Goal: Task Accomplishment & Management: Complete application form

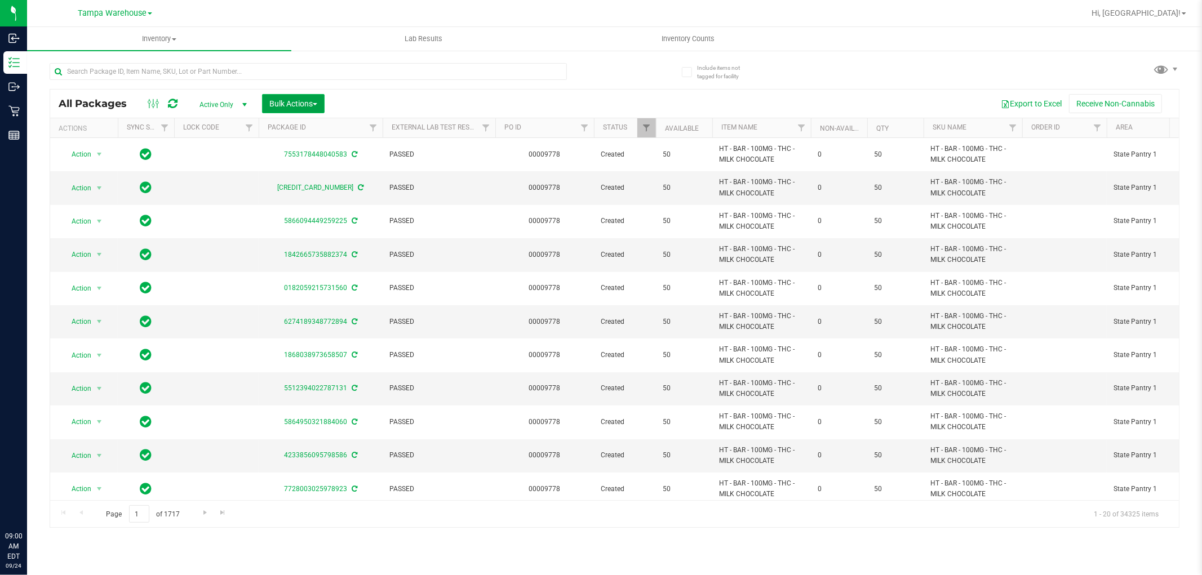
click at [288, 105] on span "Bulk Actions" at bounding box center [293, 103] width 48 height 9
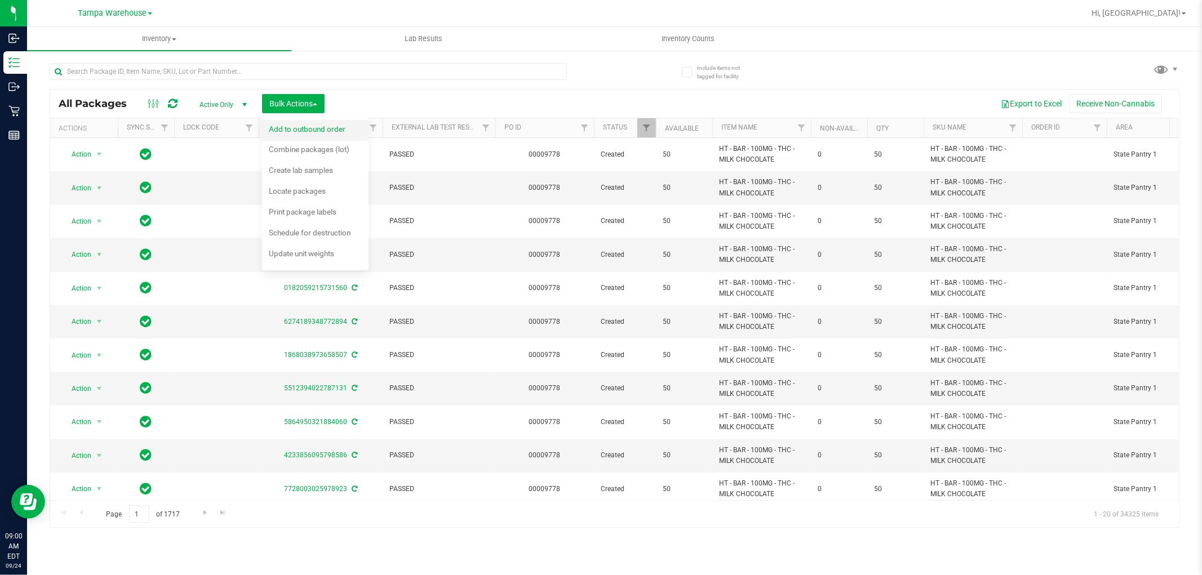
click at [328, 126] on span "Add to outbound order" at bounding box center [307, 128] width 77 height 9
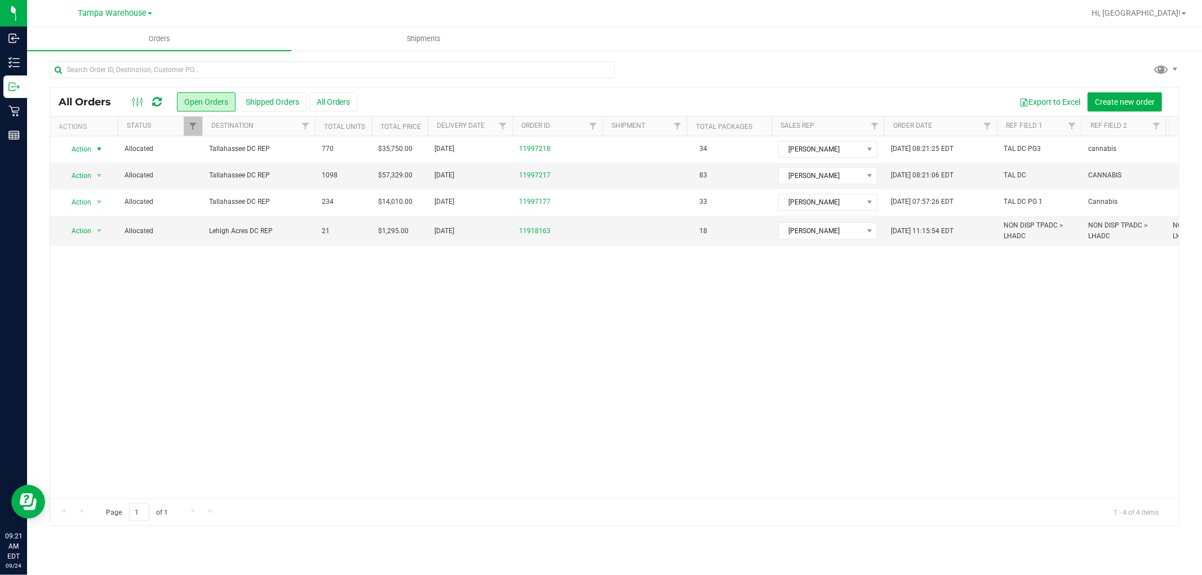
click at [159, 108] on link at bounding box center [157, 102] width 10 height 14
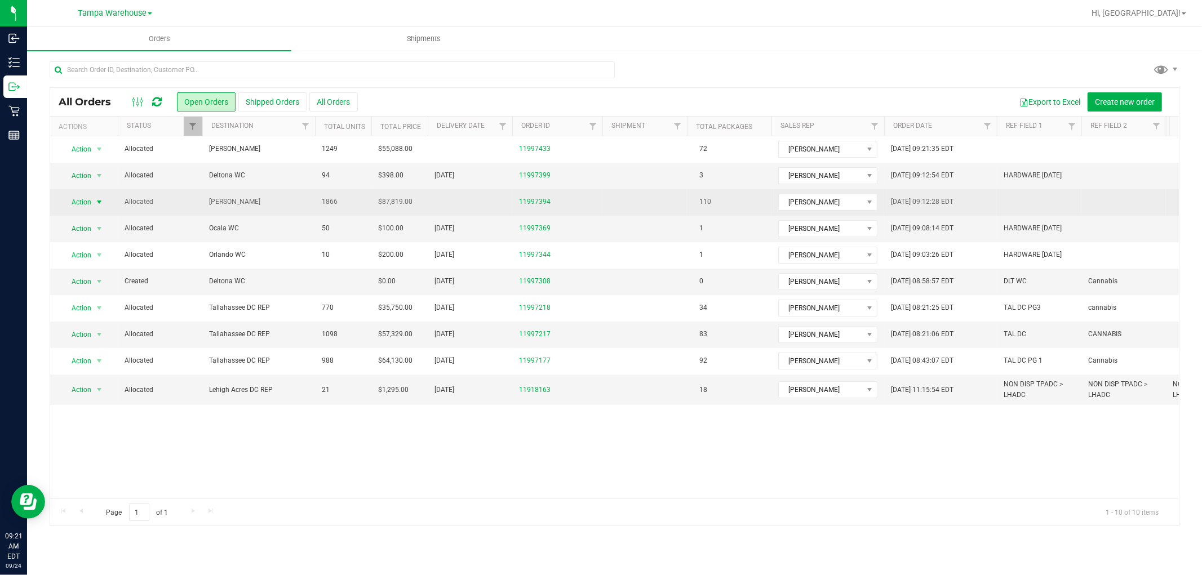
click at [82, 199] on span "Action" at bounding box center [76, 202] width 30 height 16
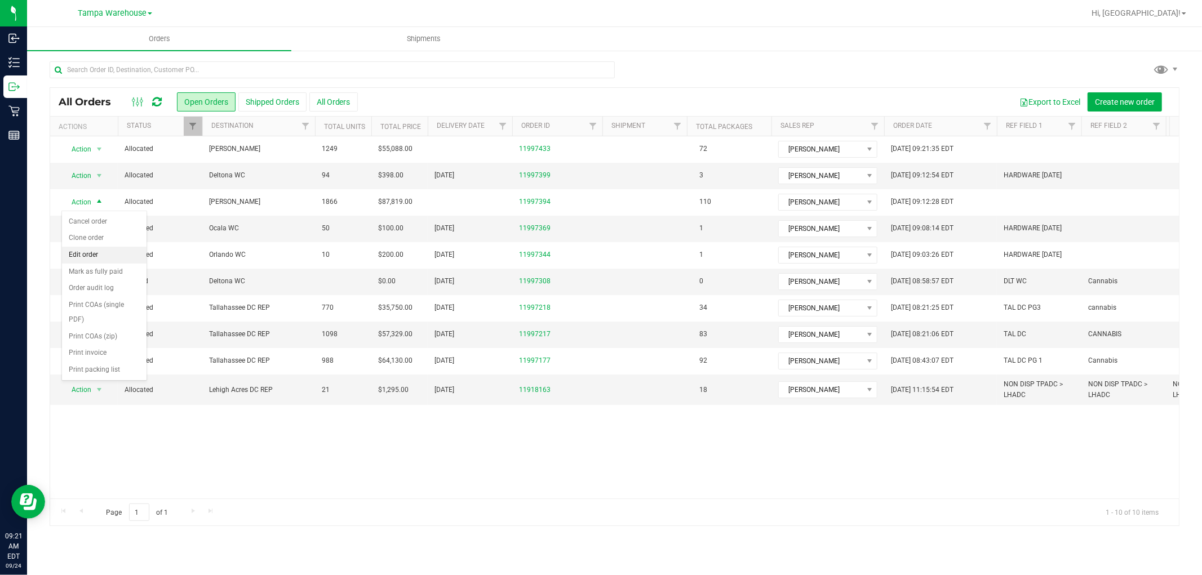
click at [106, 248] on li "Edit order" at bounding box center [104, 255] width 84 height 17
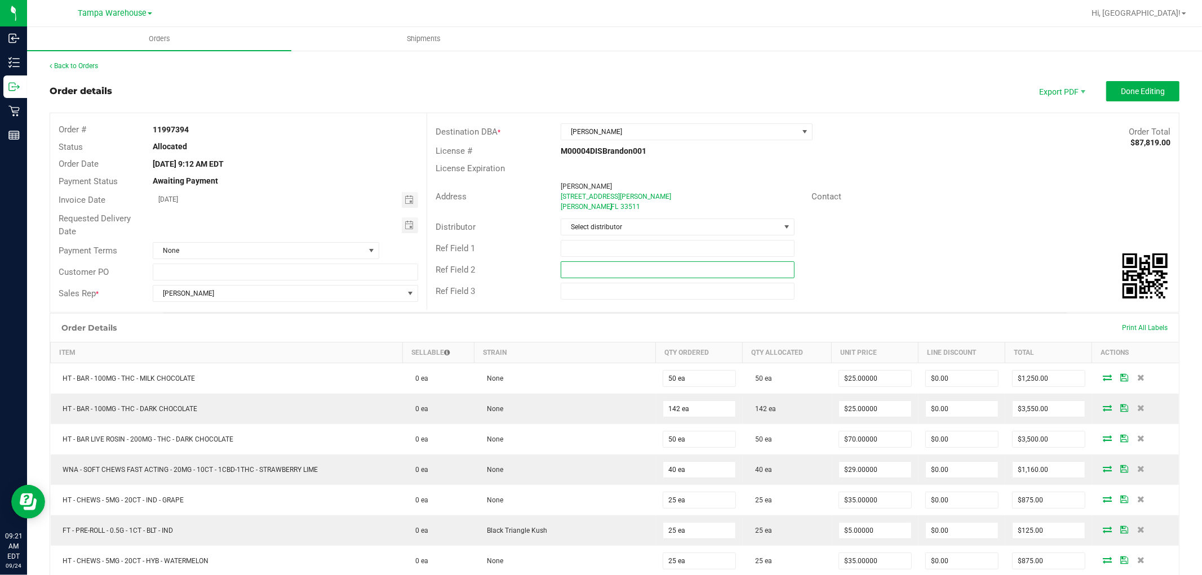
click at [635, 272] on input "text" at bounding box center [677, 269] width 234 height 17
type input "cannabis"
click at [648, 249] on input "text" at bounding box center [677, 248] width 234 height 17
type input "BRA WC"
click at [671, 228] on span "Select distributor" at bounding box center [670, 227] width 219 height 16
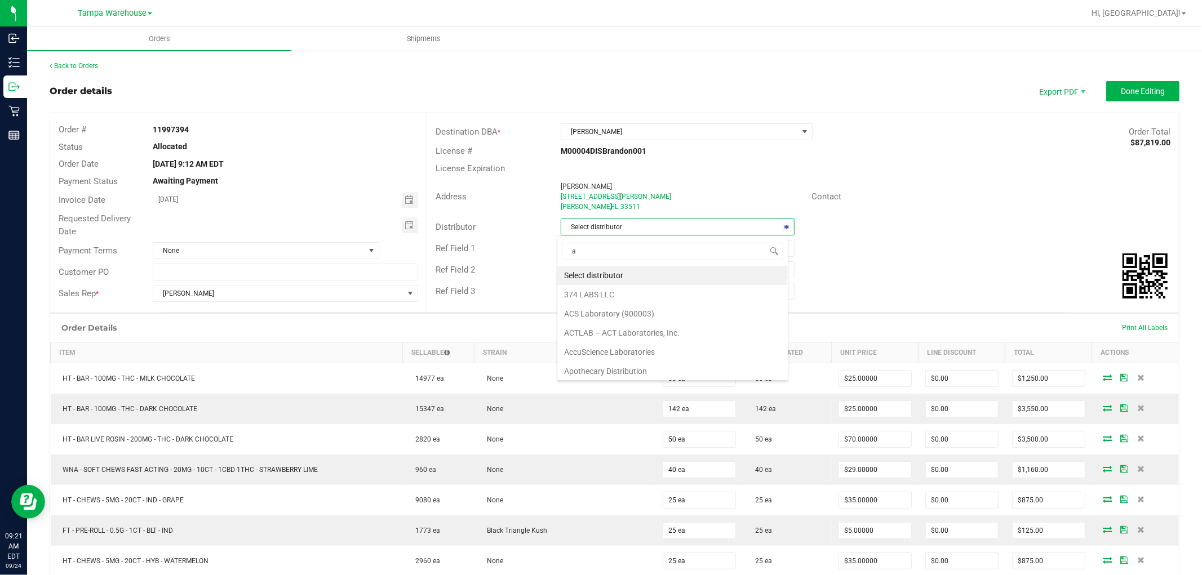
scroll to position [17, 232]
type input "am"
click at [635, 312] on li "Tampa Warehouse" at bounding box center [672, 313] width 230 height 19
click at [408, 225] on span "Toggle calendar" at bounding box center [408, 225] width 9 height 9
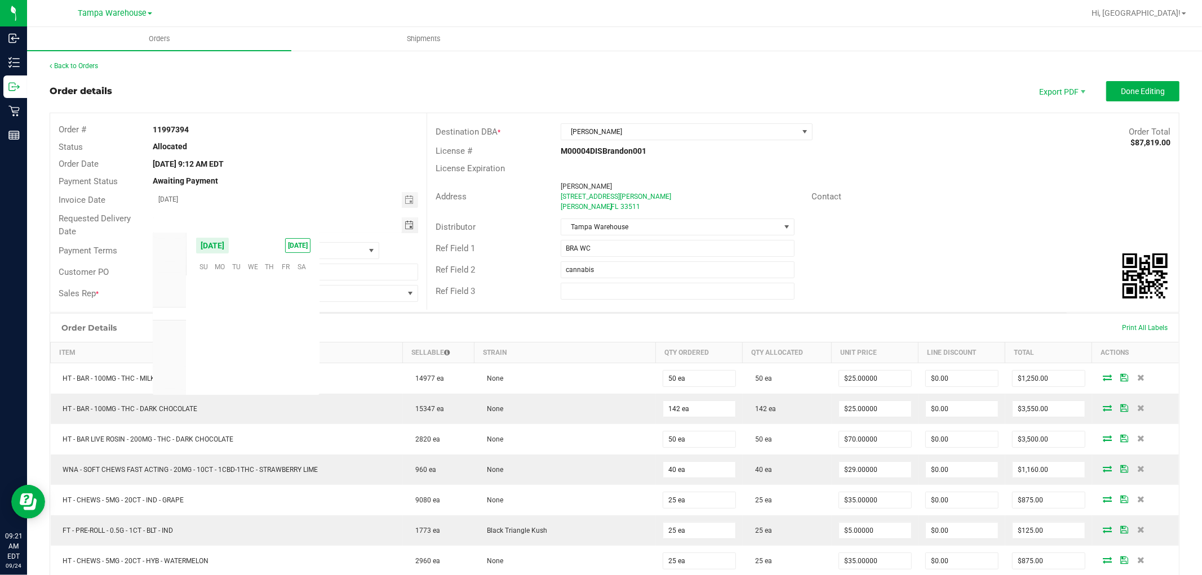
scroll to position [182688, 0]
click at [265, 335] on span "25" at bounding box center [269, 338] width 16 height 17
type input "09/25/2025"
click at [1133, 90] on span "Done Editing" at bounding box center [1142, 91] width 44 height 9
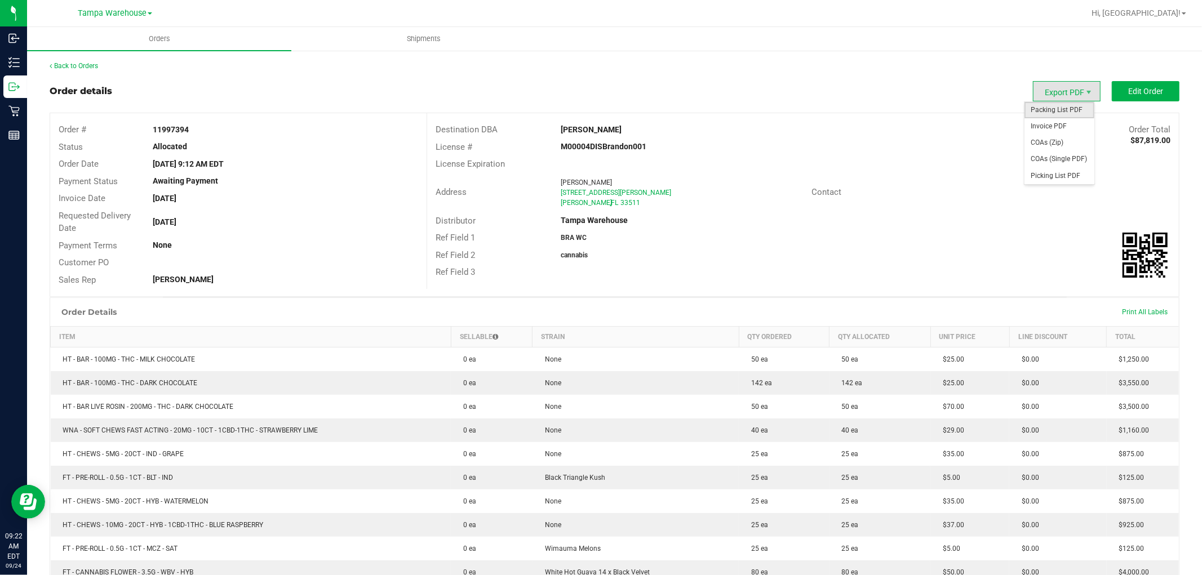
click at [1067, 104] on span "Packing List PDF" at bounding box center [1059, 110] width 70 height 16
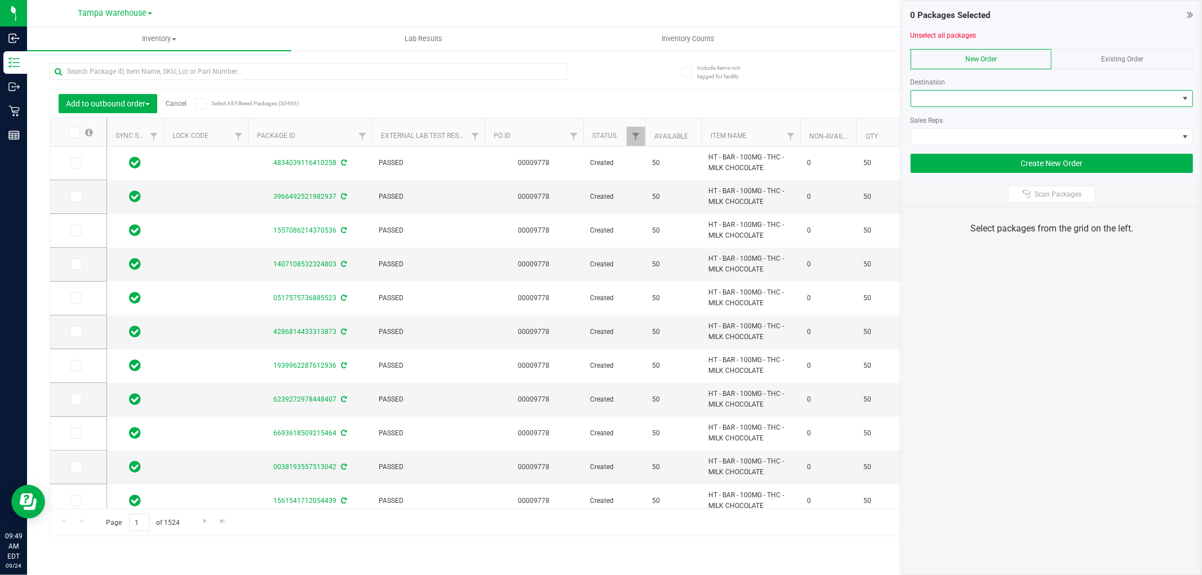
click at [1015, 96] on span at bounding box center [1044, 99] width 267 height 16
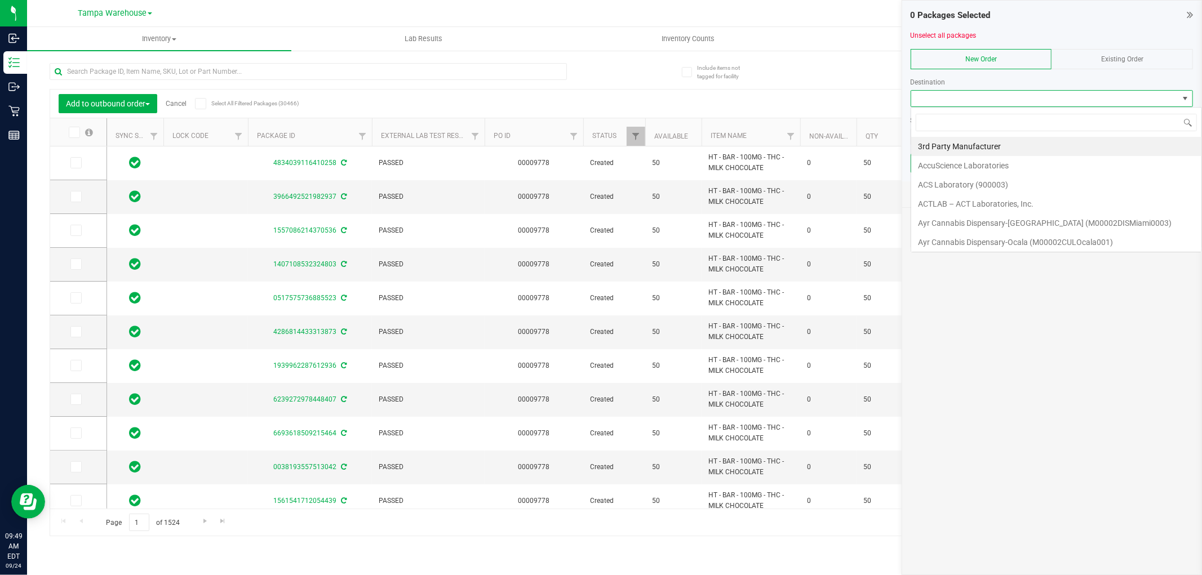
scroll to position [17, 282]
type input "del"
click at [1027, 167] on li "Deltona WC" at bounding box center [1051, 165] width 281 height 19
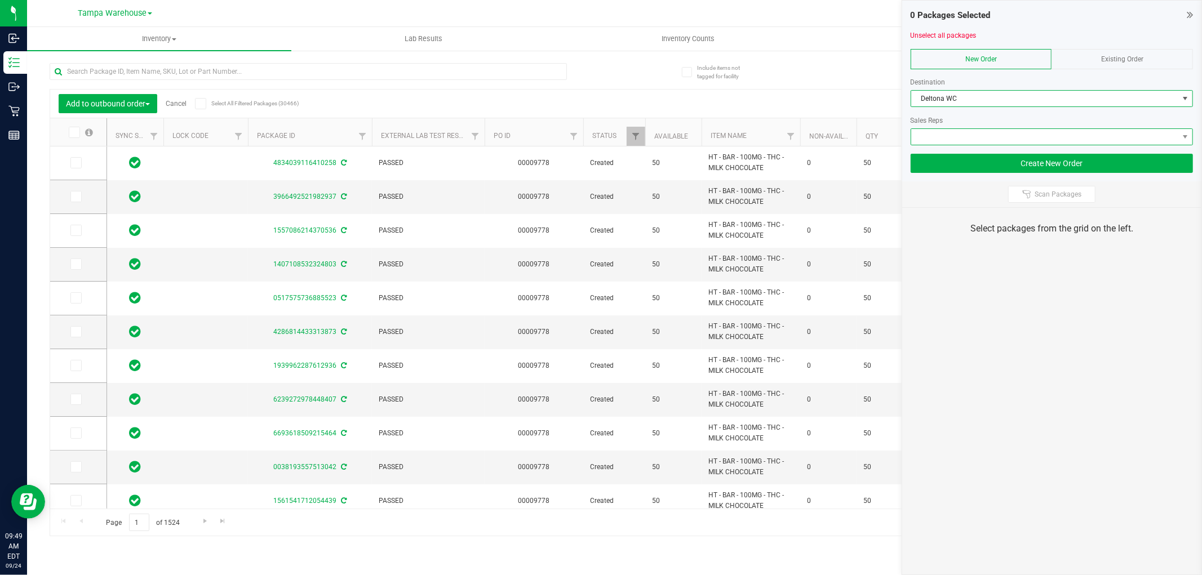
click at [1018, 134] on span at bounding box center [1044, 137] width 267 height 16
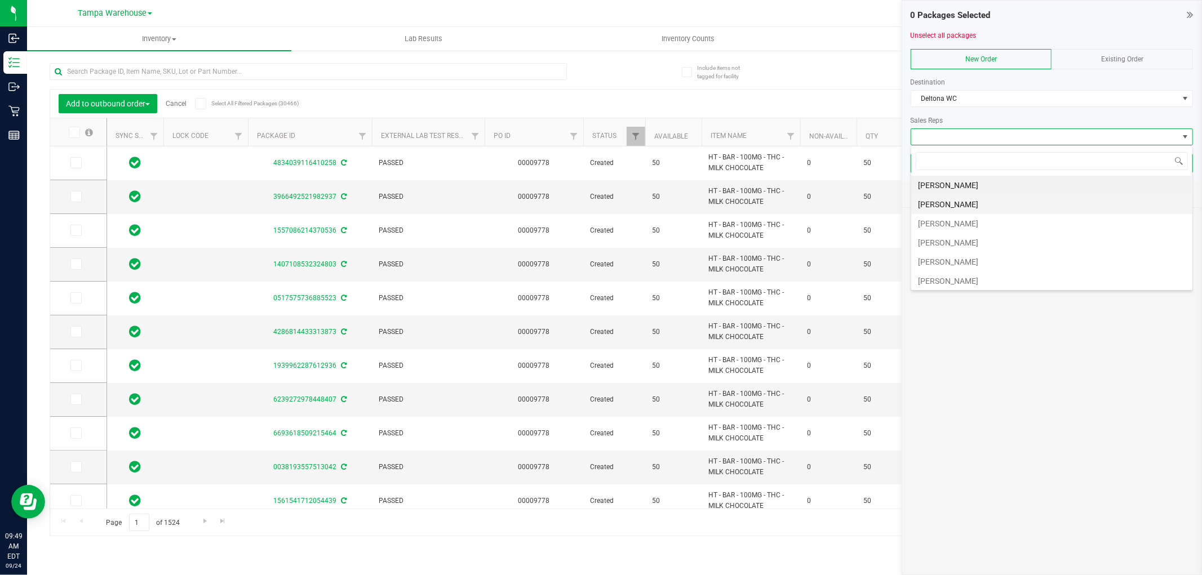
scroll to position [63, 0]
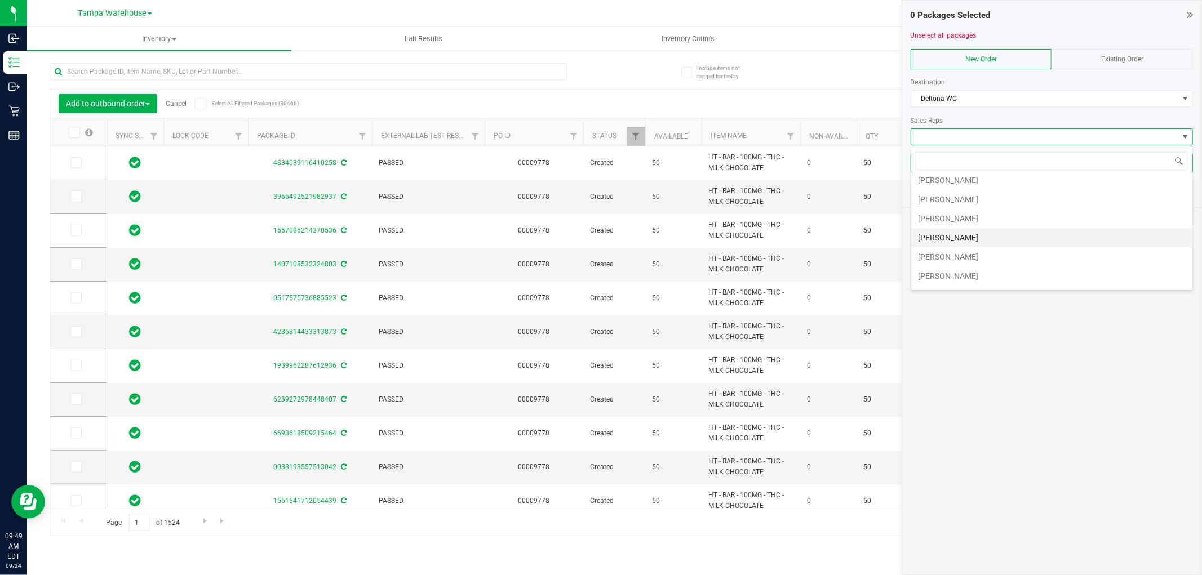
click at [994, 233] on li "[PERSON_NAME]" at bounding box center [1051, 237] width 281 height 19
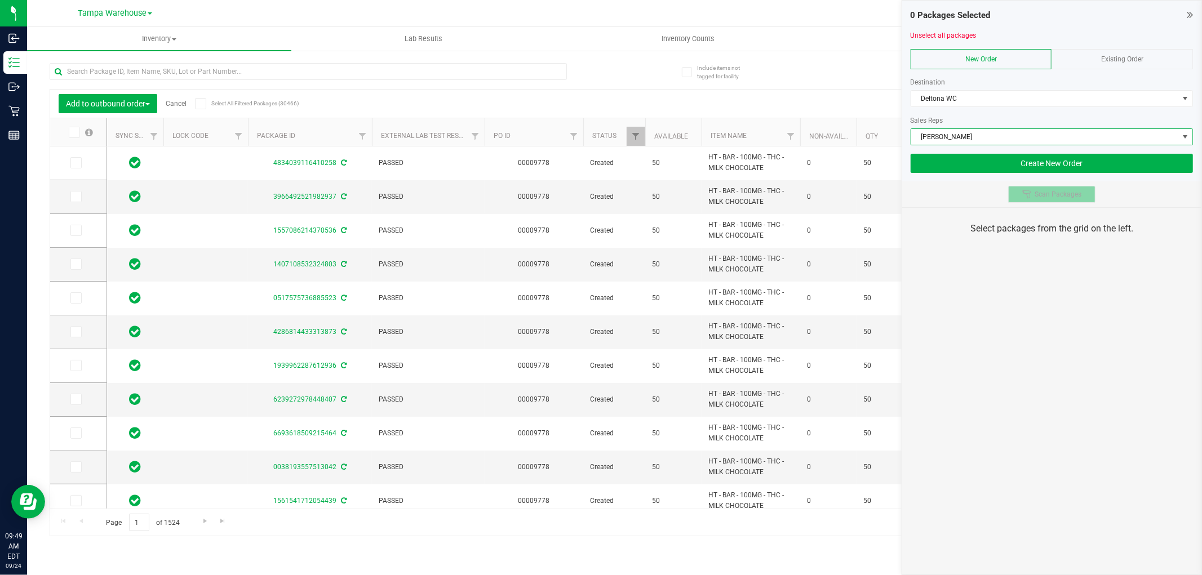
click at [1029, 193] on icon at bounding box center [1026, 194] width 8 height 8
click at [1065, 305] on div "0 Packages Selected Unselect all packages New Order Existing Order Destination …" at bounding box center [1051, 287] width 300 height 575
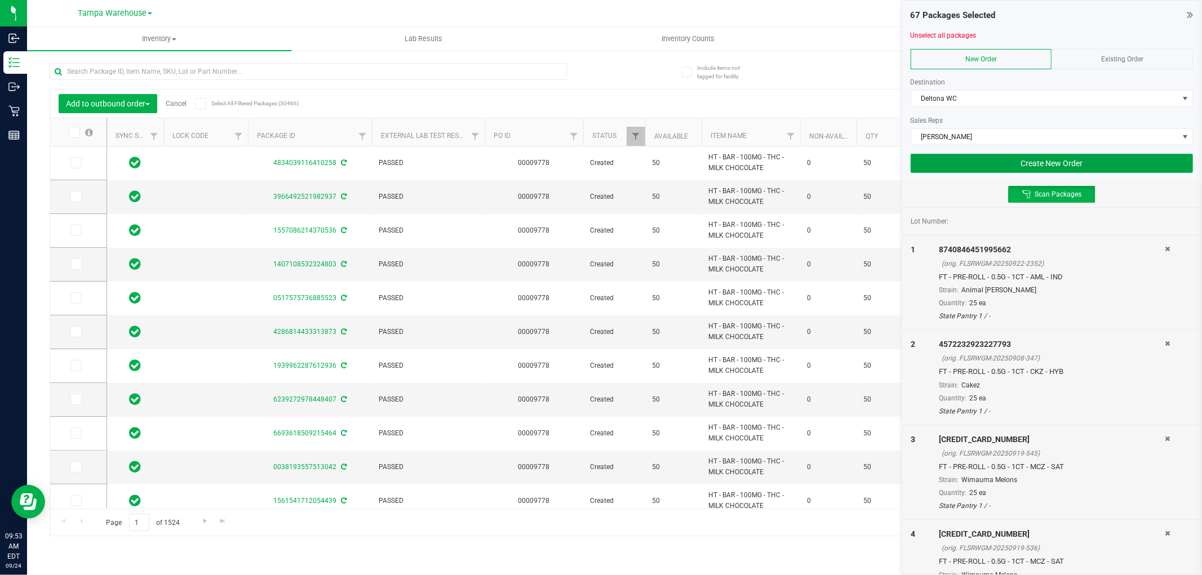
click at [953, 162] on button "Create New Order" at bounding box center [1051, 163] width 282 height 19
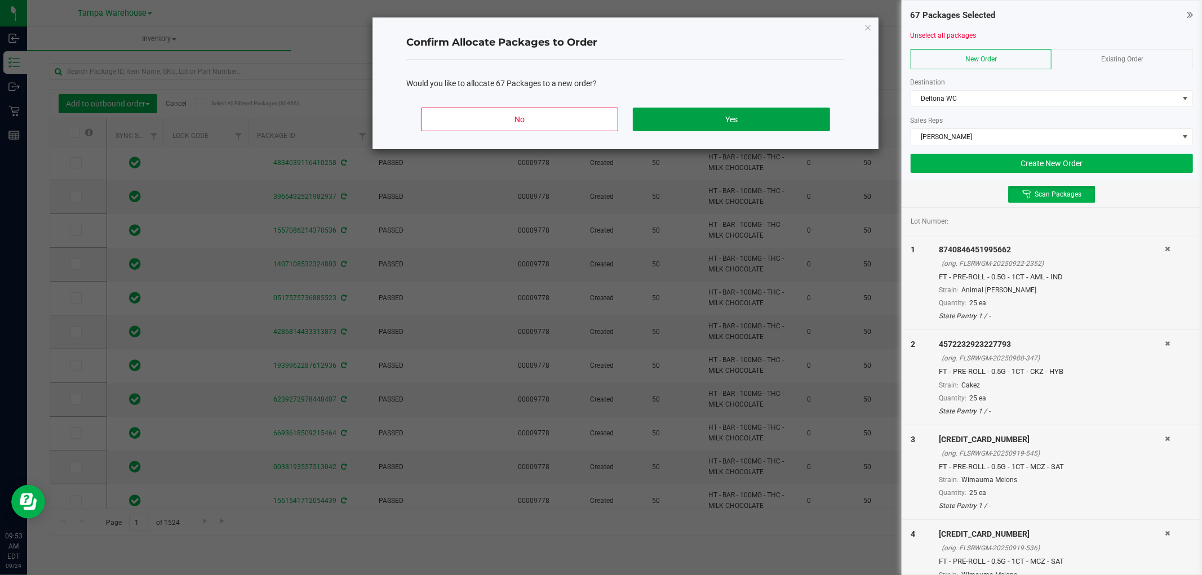
click at [776, 119] on button "Yes" at bounding box center [731, 120] width 197 height 24
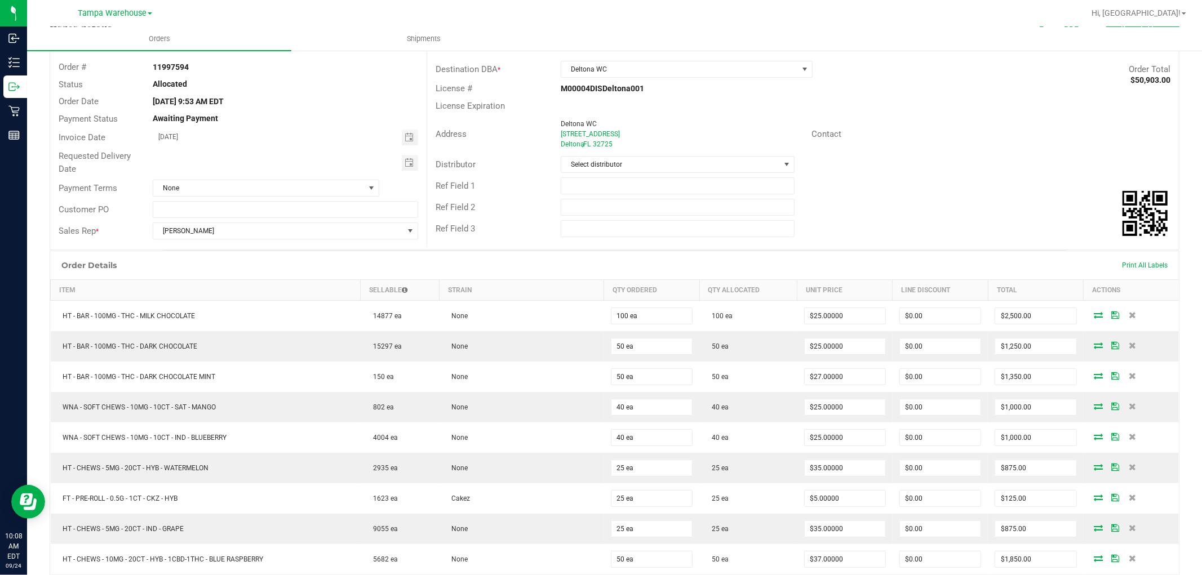
click at [392, 269] on div "Order Details Print All Labels" at bounding box center [614, 265] width 1128 height 28
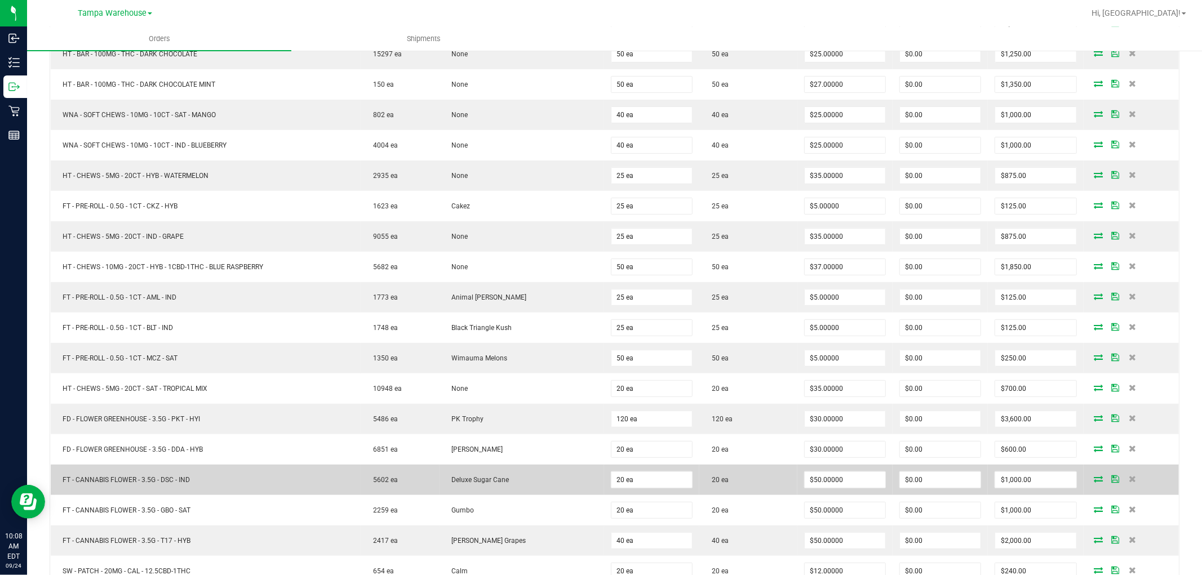
scroll to position [375, 0]
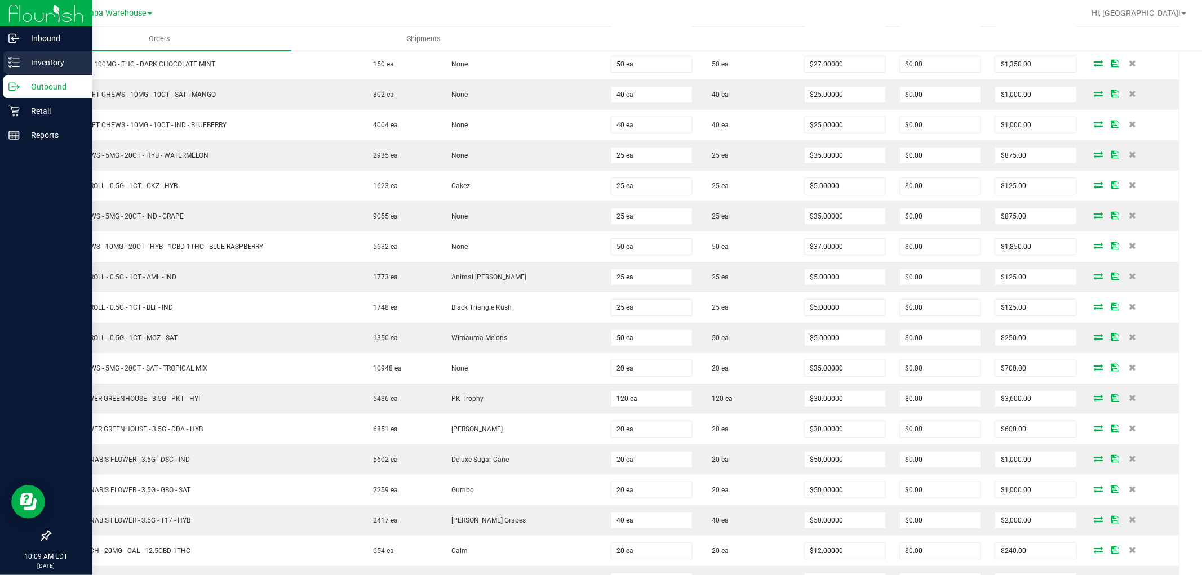
click at [38, 60] on p "Inventory" at bounding box center [54, 63] width 68 height 14
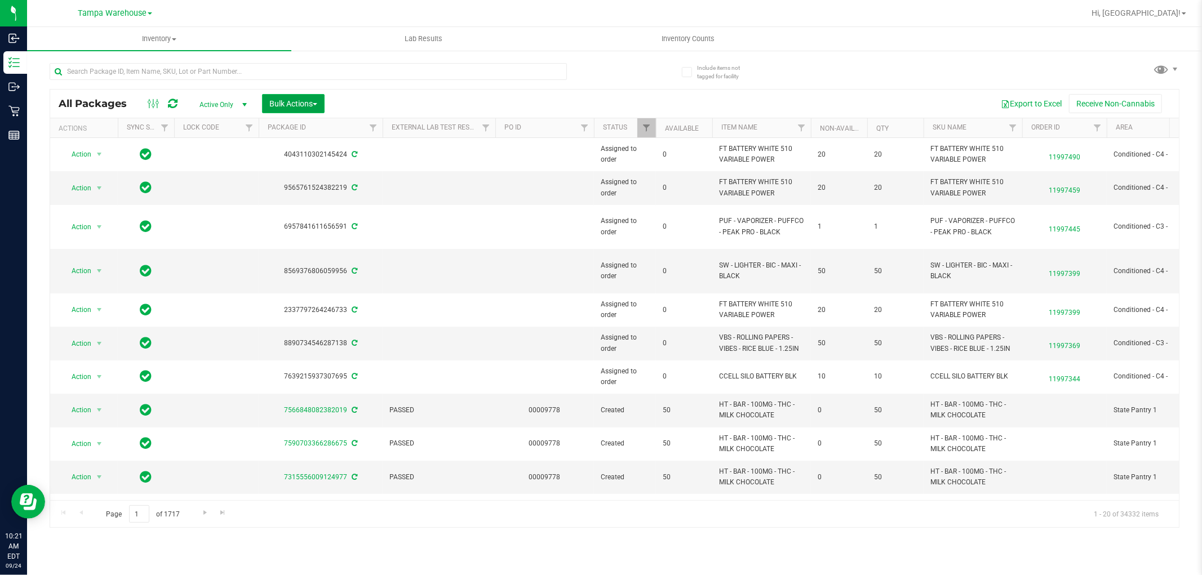
click at [297, 103] on span "Bulk Actions" at bounding box center [293, 103] width 48 height 9
click at [318, 133] on span "Add to outbound order" at bounding box center [307, 128] width 77 height 9
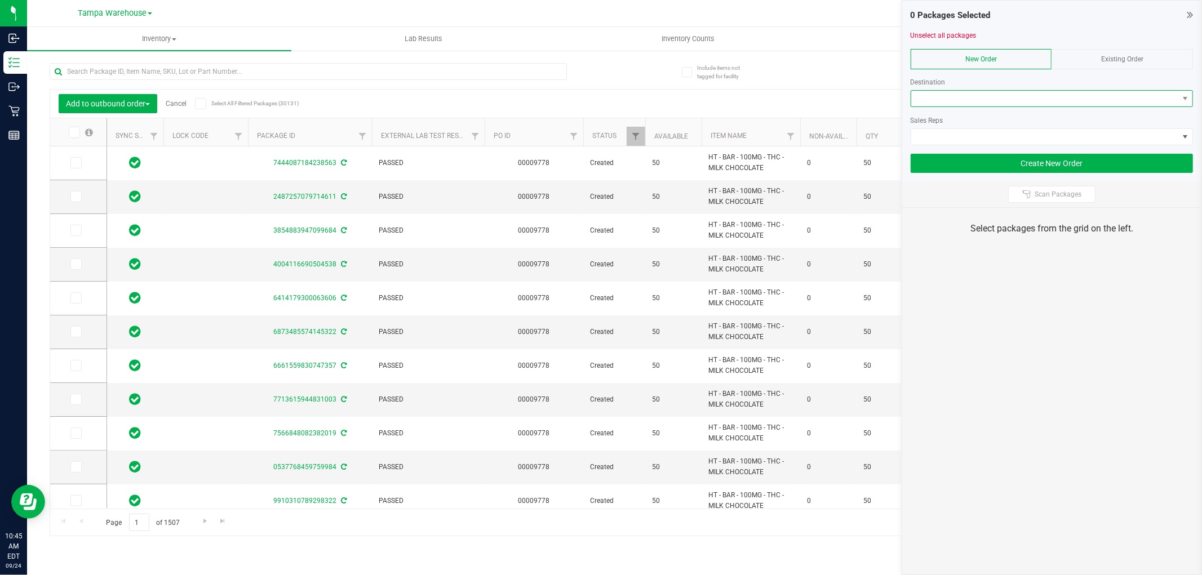
click at [987, 99] on span at bounding box center [1044, 99] width 267 height 16
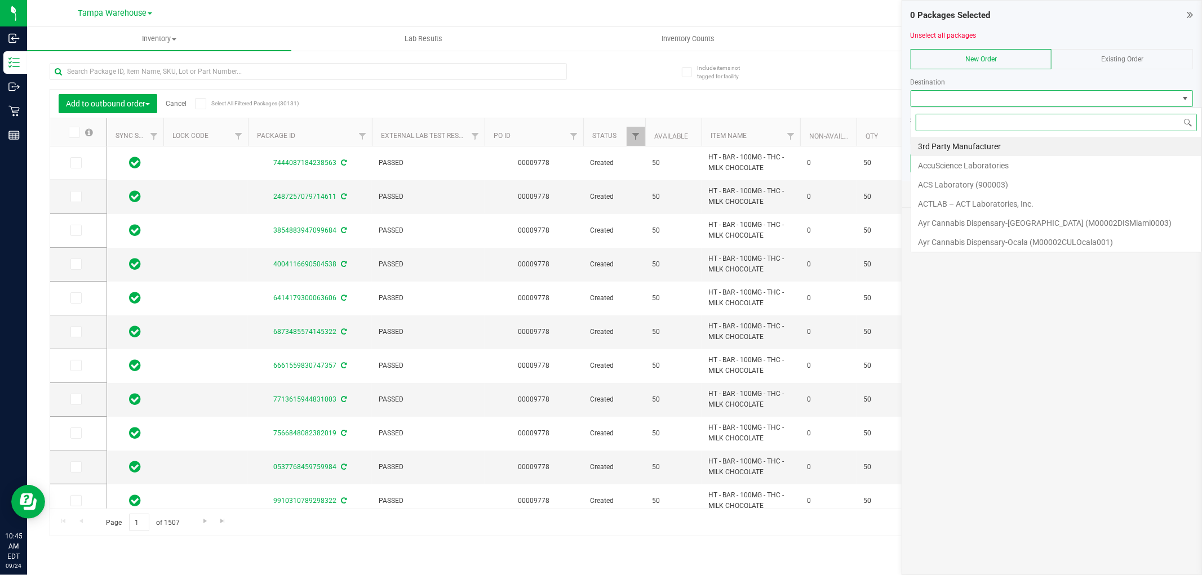
scroll to position [17, 282]
type input "col"
click at [949, 149] on li "Colonial WC" at bounding box center [1051, 146] width 281 height 19
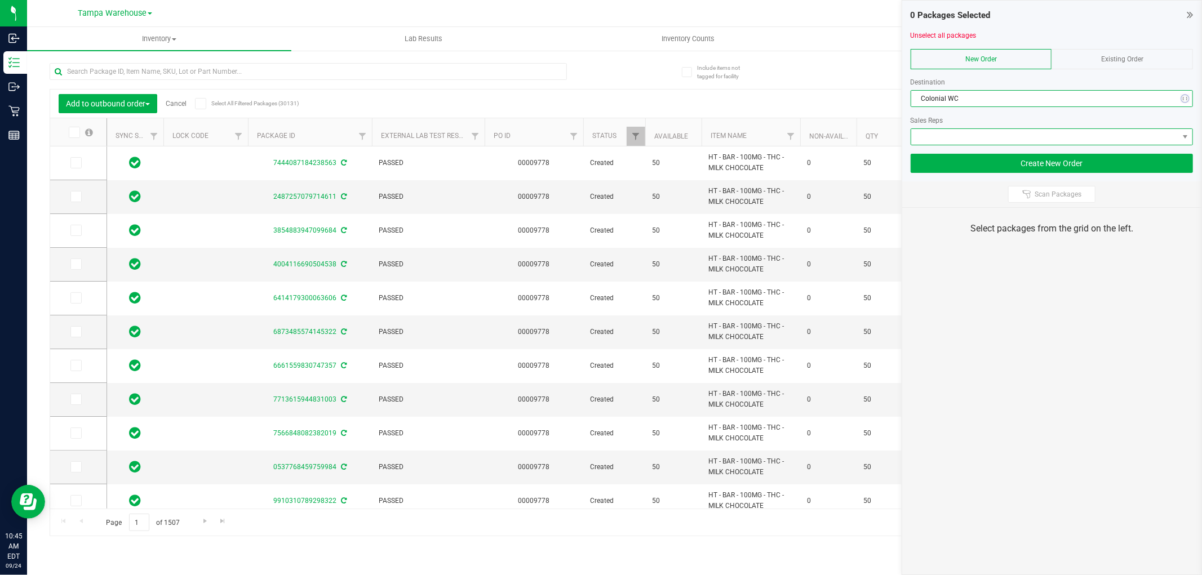
click at [956, 131] on span at bounding box center [1044, 137] width 267 height 16
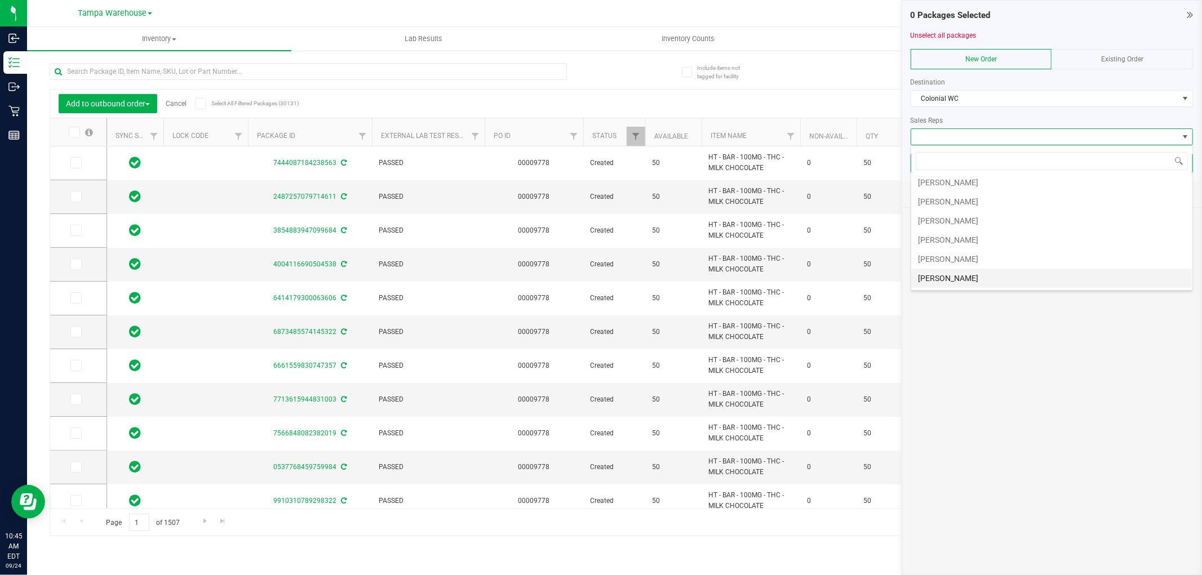
scroll to position [63, 0]
click at [973, 239] on li "[PERSON_NAME]" at bounding box center [1051, 237] width 281 height 19
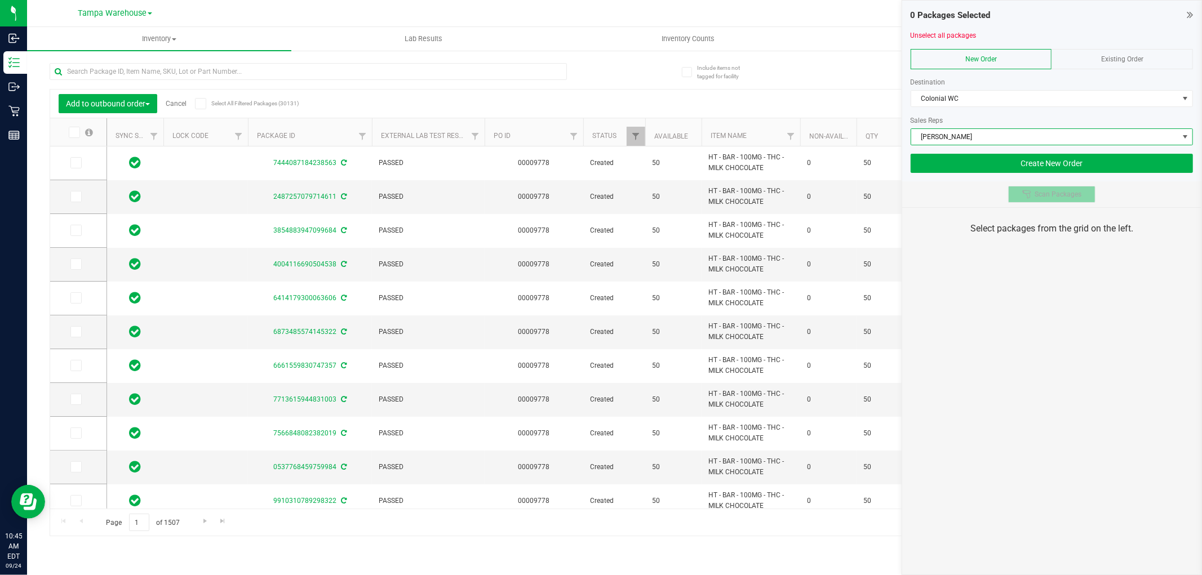
click at [1056, 194] on span "Scan Packages" at bounding box center [1057, 194] width 47 height 9
click at [1035, 282] on div "0 Packages Selected Unselect all packages New Order Existing Order Destination …" at bounding box center [1051, 287] width 300 height 575
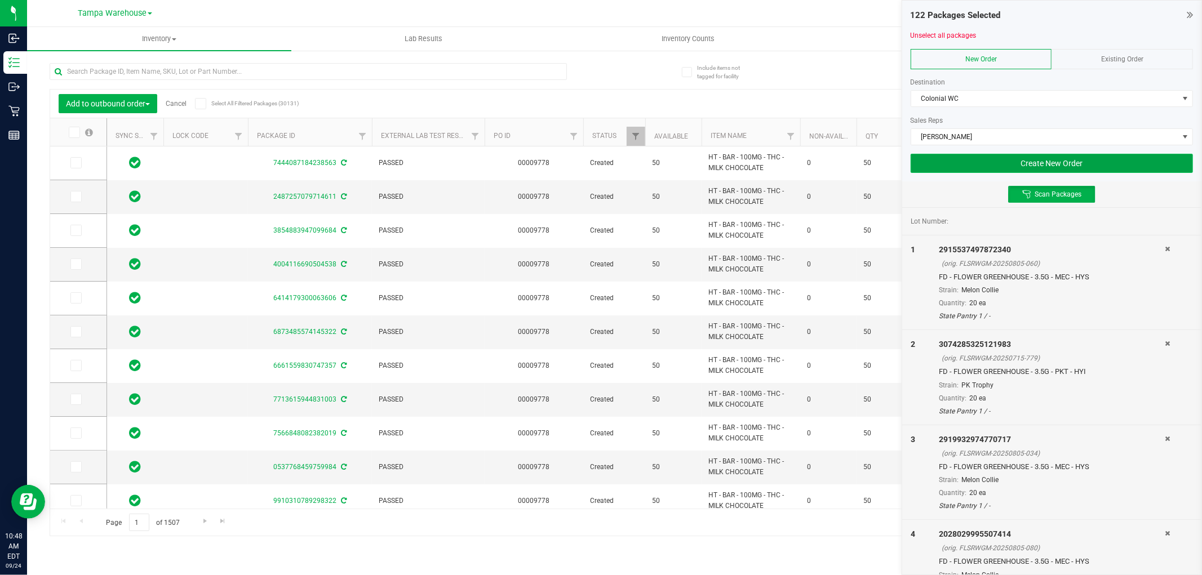
click at [1113, 168] on button "Create New Order" at bounding box center [1051, 163] width 282 height 19
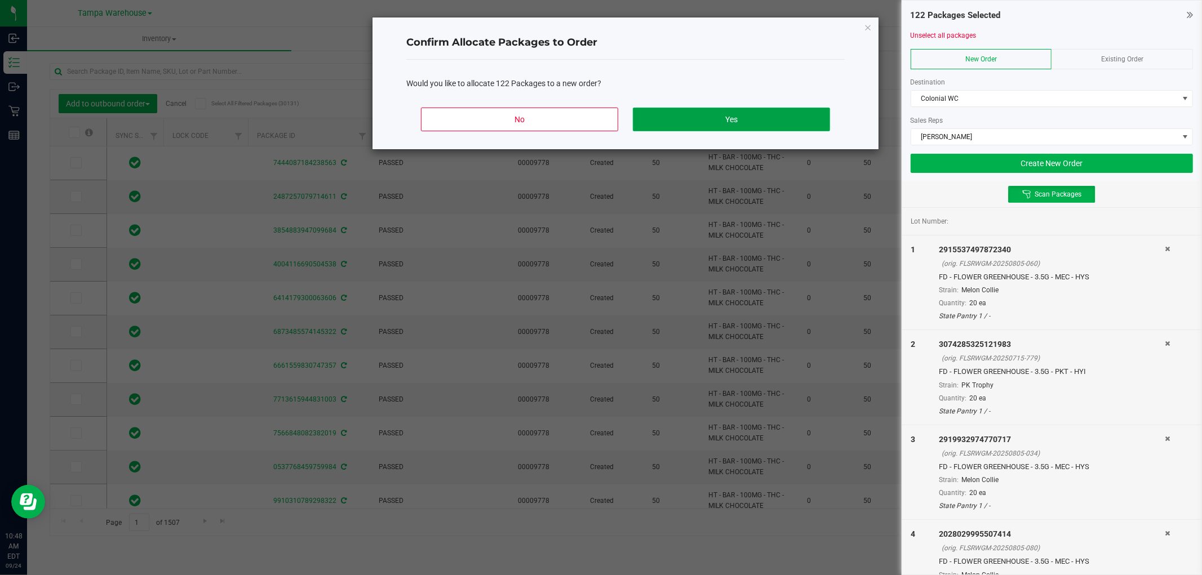
click at [776, 115] on button "Yes" at bounding box center [731, 120] width 197 height 24
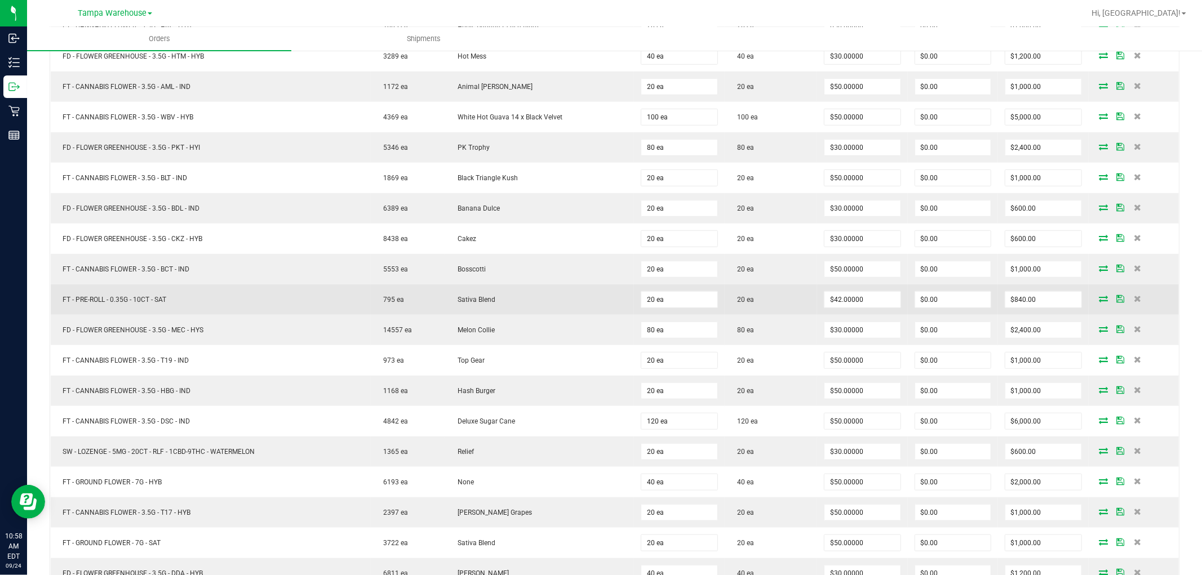
scroll to position [688, 0]
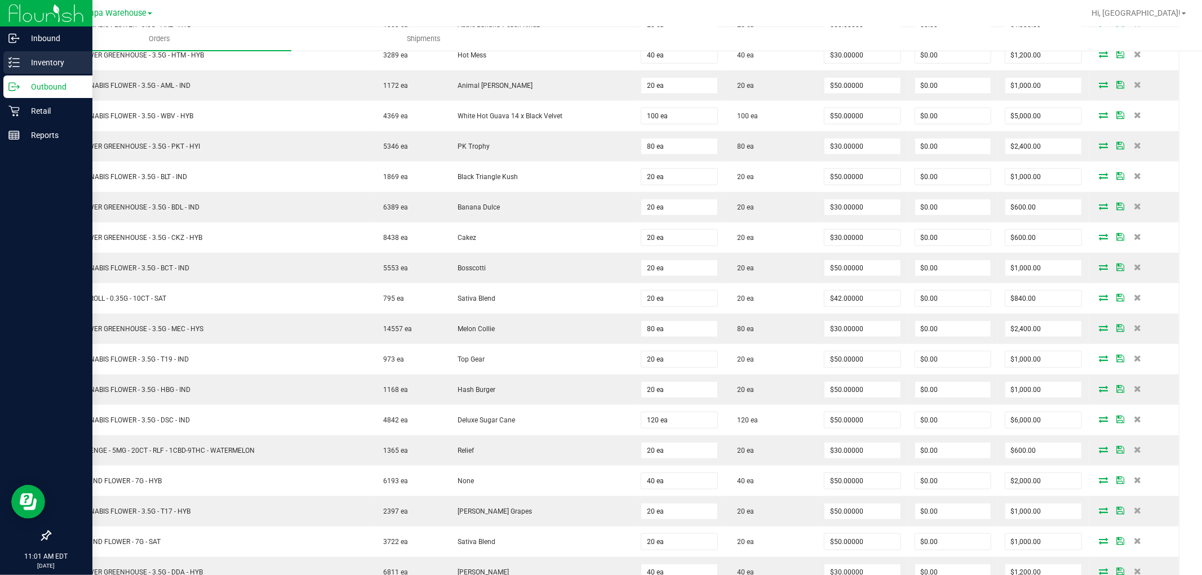
click at [8, 63] on icon at bounding box center [13, 62] width 11 height 11
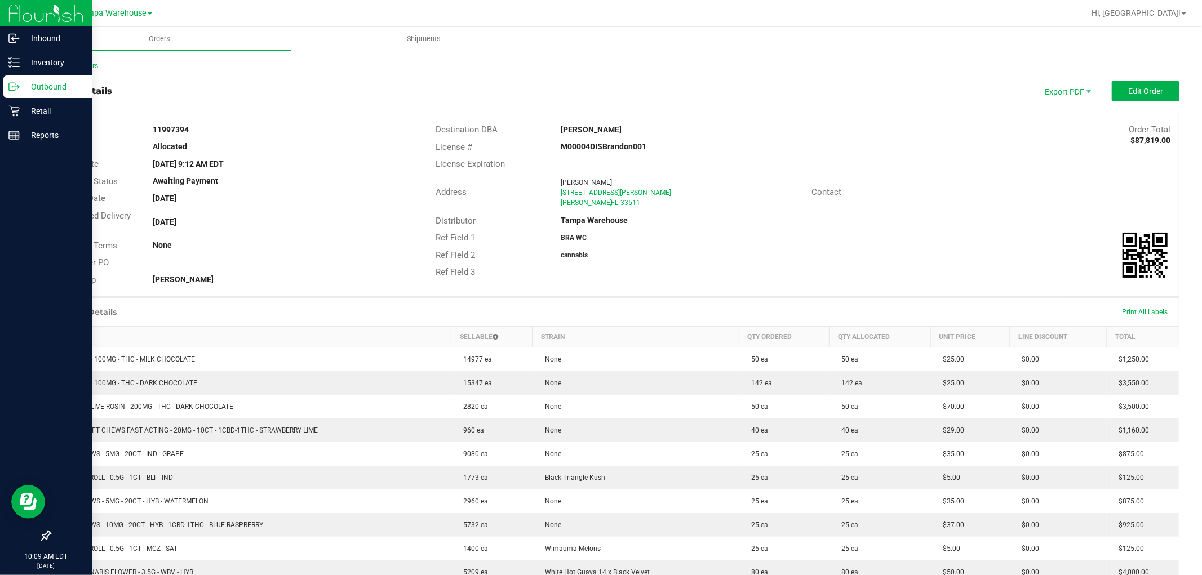
click at [14, 88] on icon at bounding box center [13, 86] width 11 height 11
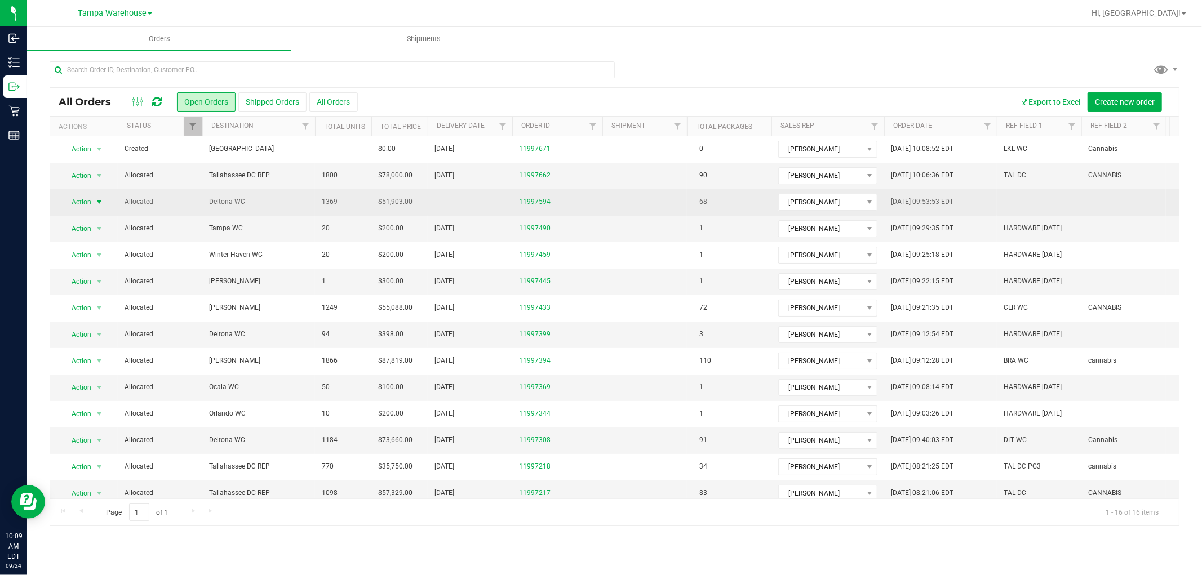
click at [96, 206] on span "select" at bounding box center [99, 202] width 9 height 9
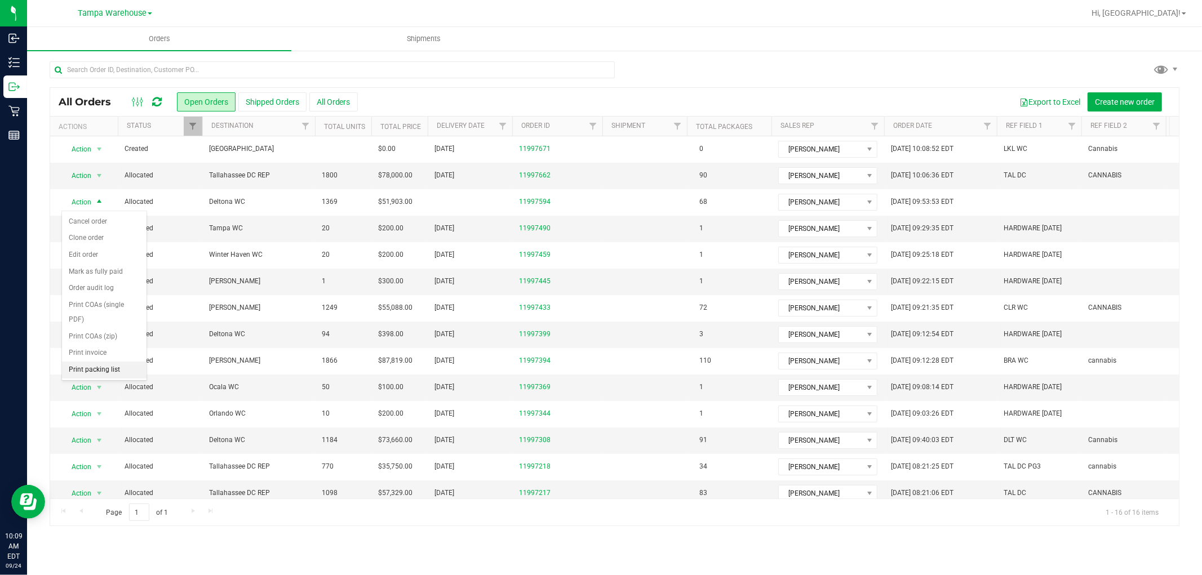
click at [126, 367] on li "Print packing list" at bounding box center [104, 370] width 84 height 17
click at [157, 103] on icon at bounding box center [157, 101] width 10 height 11
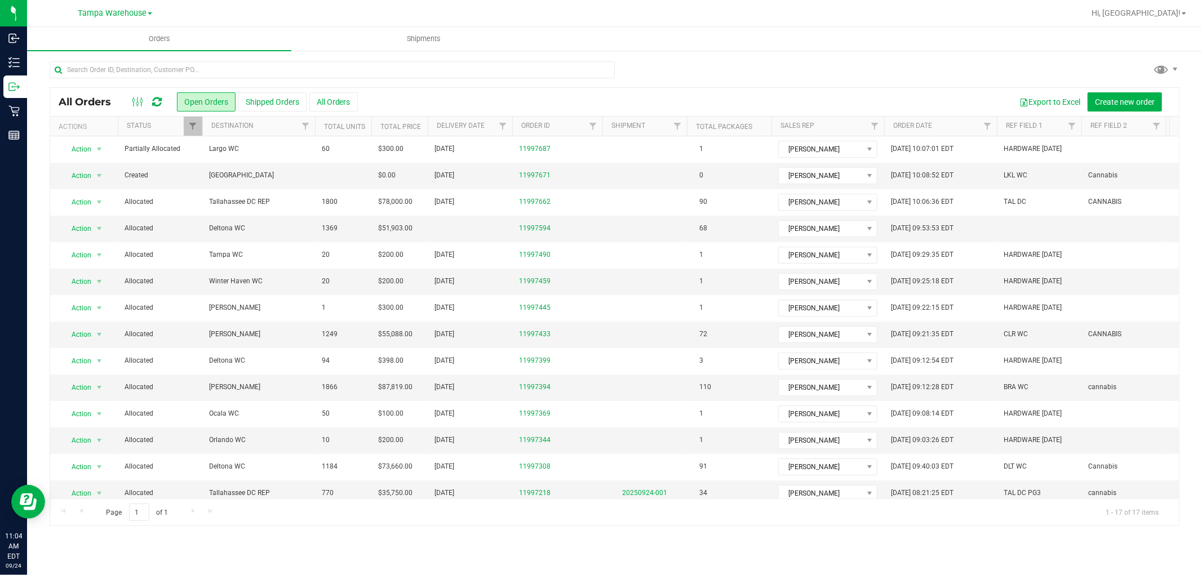
click at [156, 101] on icon at bounding box center [157, 101] width 10 height 11
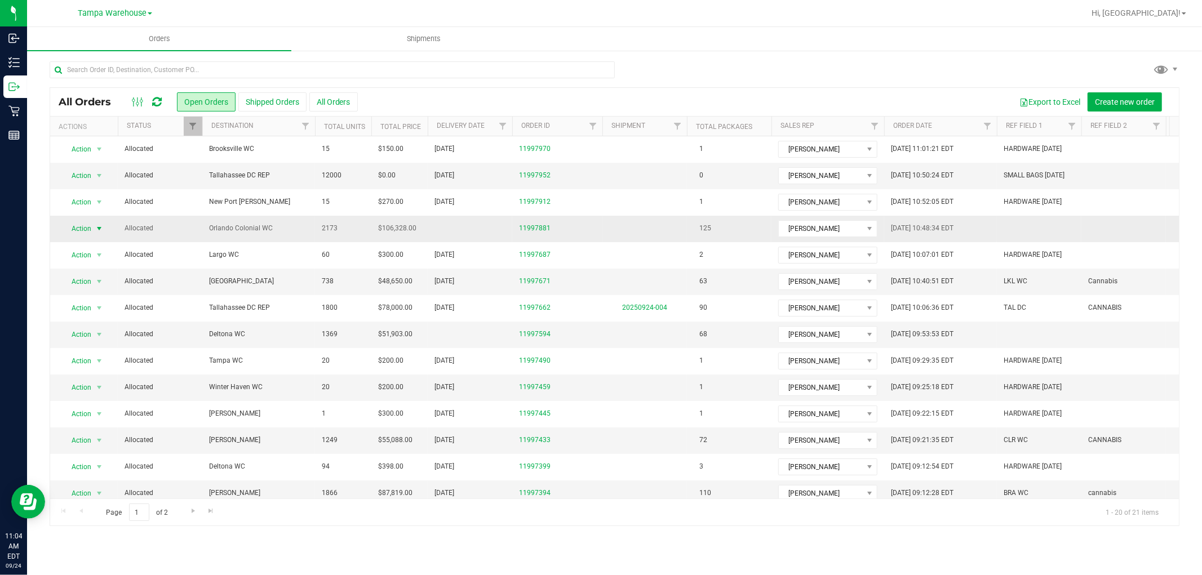
click at [94, 230] on span "select" at bounding box center [99, 229] width 14 height 16
click at [99, 282] on li "Edit order" at bounding box center [104, 281] width 84 height 17
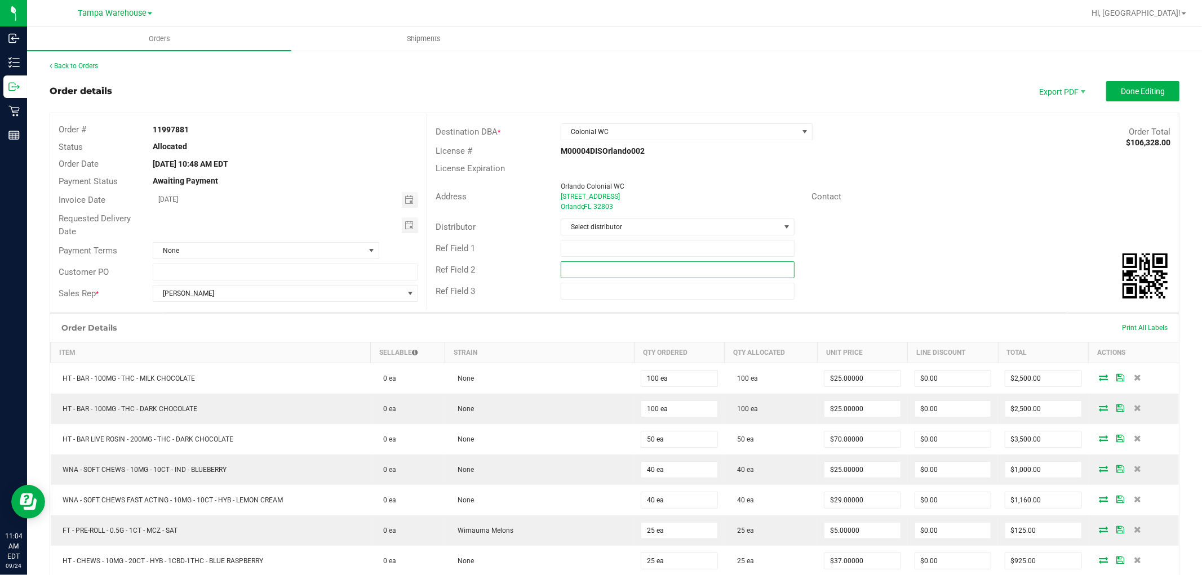
click at [613, 269] on input "text" at bounding box center [677, 269] width 234 height 17
paste input "a"
click at [570, 270] on input "acnnabis" at bounding box center [677, 269] width 234 height 17
type input "cannabis"
click at [701, 253] on input "text" at bounding box center [677, 248] width 234 height 17
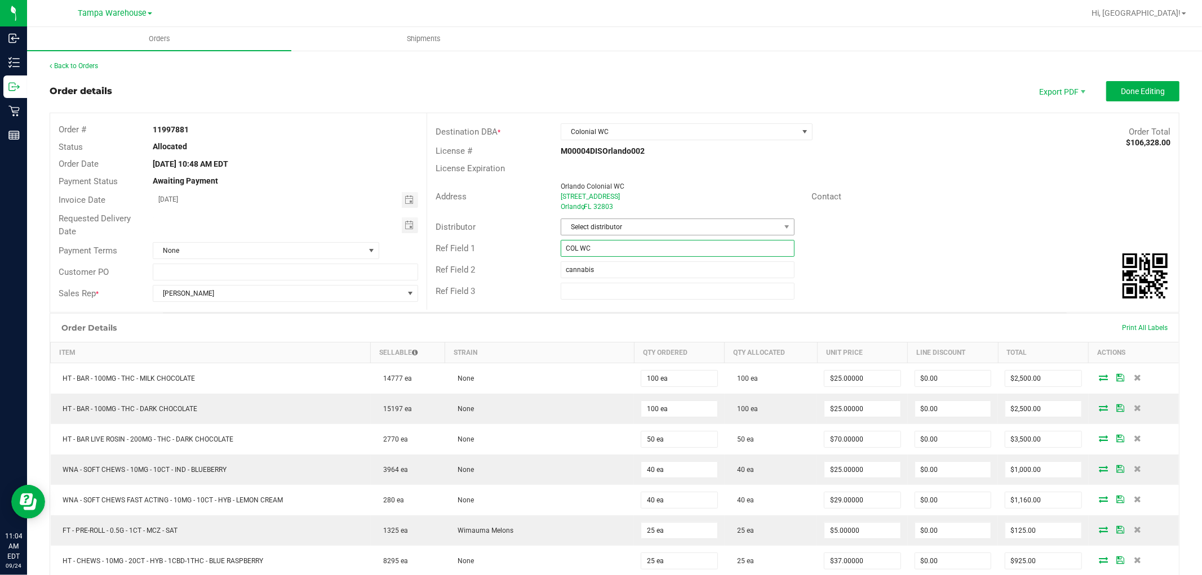
type input "COL WC"
click at [696, 223] on span "Select distributor" at bounding box center [670, 227] width 219 height 16
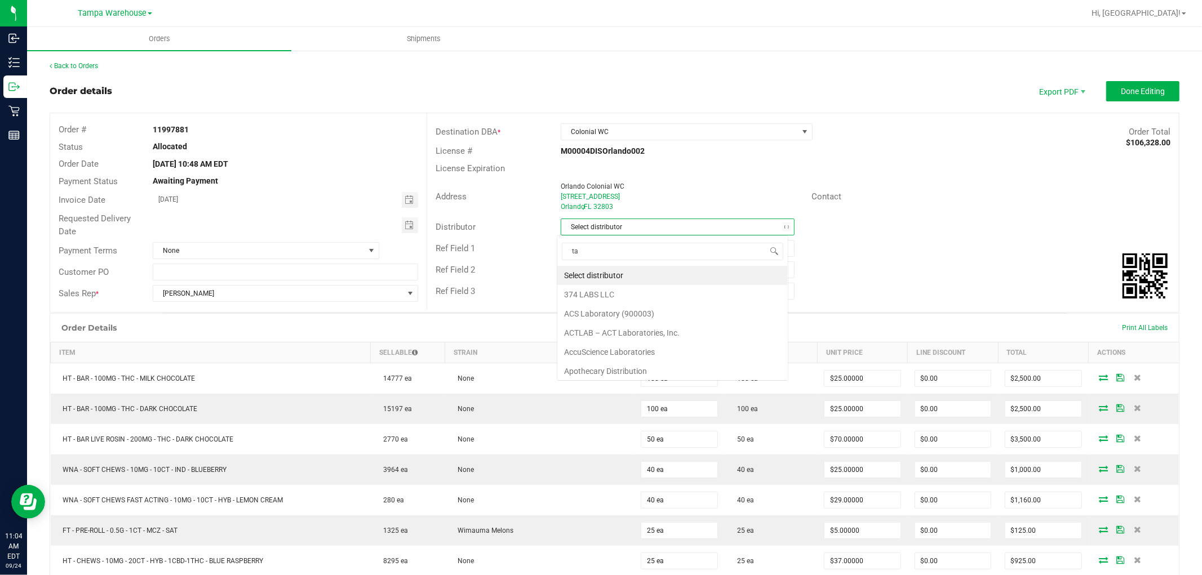
scroll to position [17, 232]
type input "tam"
click at [609, 293] on li "Tampa Warehouse" at bounding box center [672, 294] width 230 height 19
click at [411, 228] on span "Toggle calendar" at bounding box center [410, 225] width 16 height 16
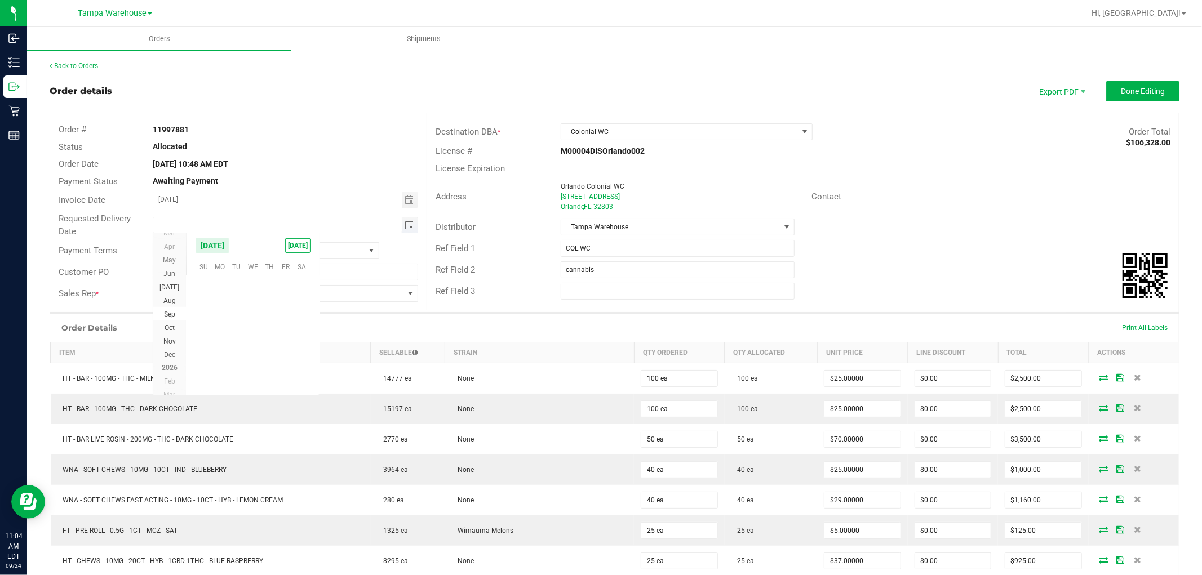
scroll to position [182688, 0]
click at [266, 333] on span "25" at bounding box center [269, 338] width 16 height 17
type input "09/25/2025"
click at [1131, 91] on span "Done Editing" at bounding box center [1142, 91] width 44 height 9
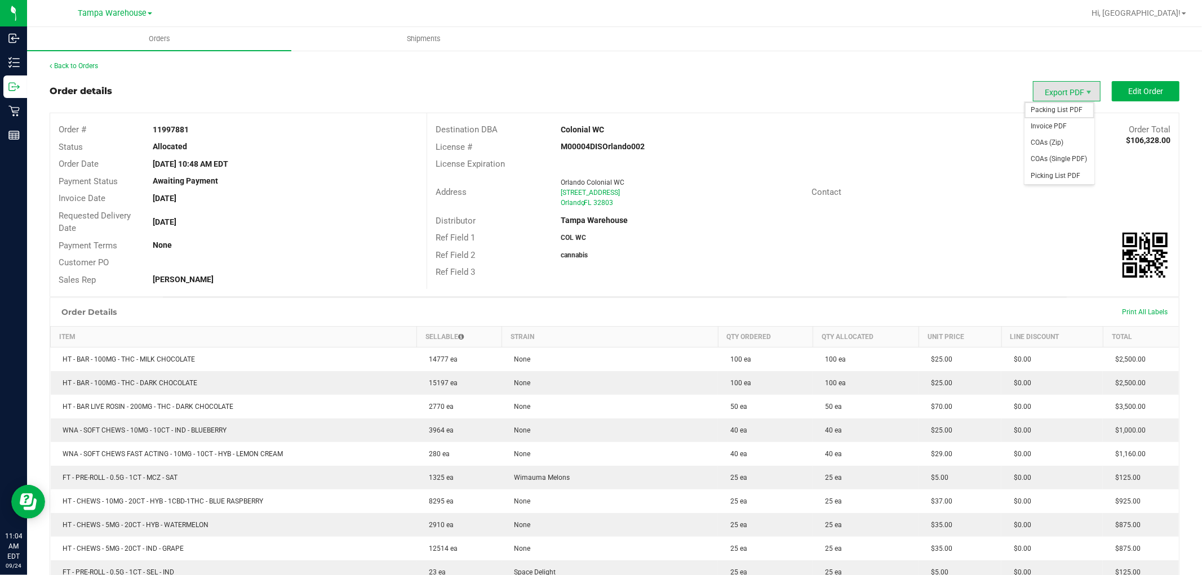
click at [1056, 110] on span "Packing List PDF" at bounding box center [1059, 110] width 70 height 16
